Goal: Check status: Check status

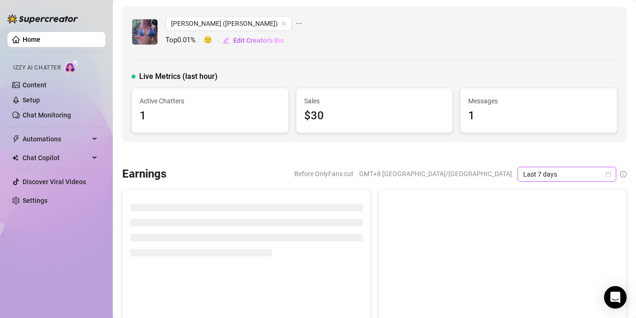
click at [564, 170] on span "Last 7 days" at bounding box center [566, 174] width 87 height 14
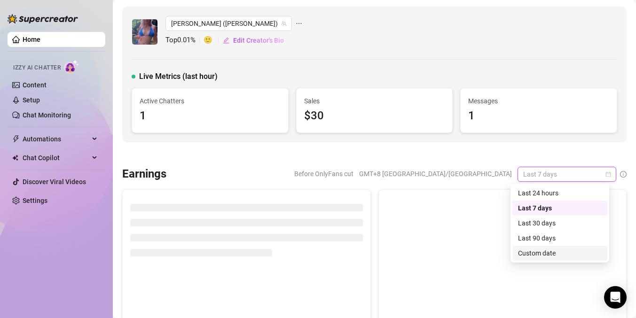
click at [541, 249] on div "Custom date" at bounding box center [560, 253] width 84 height 10
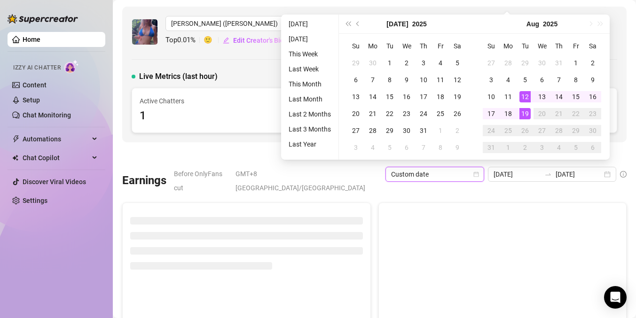
type input "[DATE]"
click at [527, 113] on div "19" at bounding box center [524, 113] width 11 height 11
click at [525, 115] on div "19" at bounding box center [524, 113] width 11 height 11
type input "[DATE]"
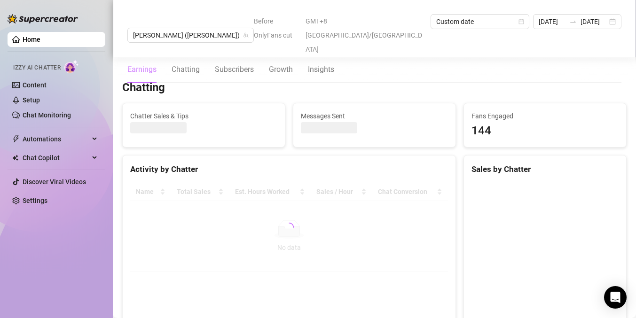
scroll to position [336, 0]
